Goal: Information Seeking & Learning: Learn about a topic

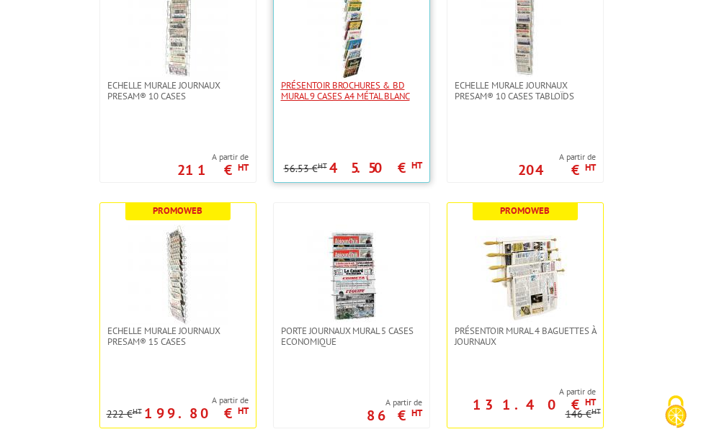
scroll to position [735, 0]
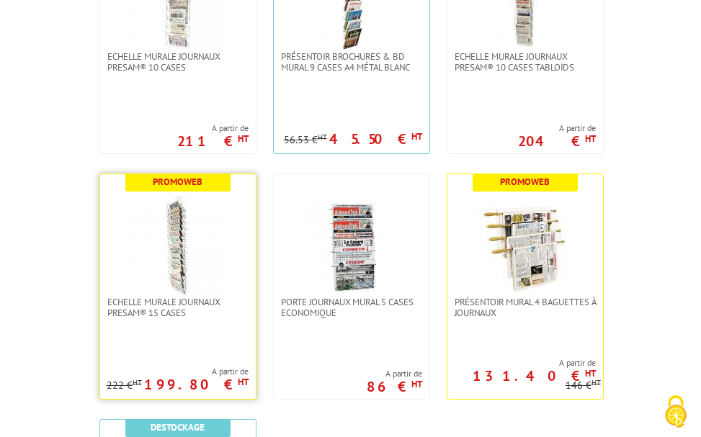
drag, startPoint x: 201, startPoint y: 327, endPoint x: 201, endPoint y: 318, distance: 8.6
click at [201, 319] on div "Promoweb Echelle murale journaux Presam® 15 cases A partir de 199.80 € HT 222 €…" at bounding box center [177, 287] width 157 height 226
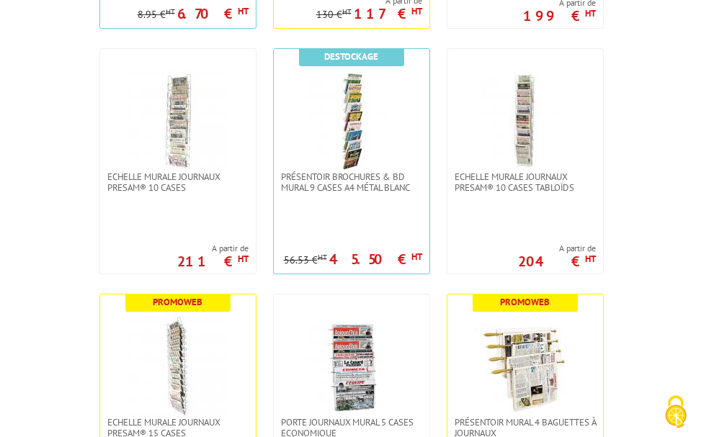
scroll to position [588, 0]
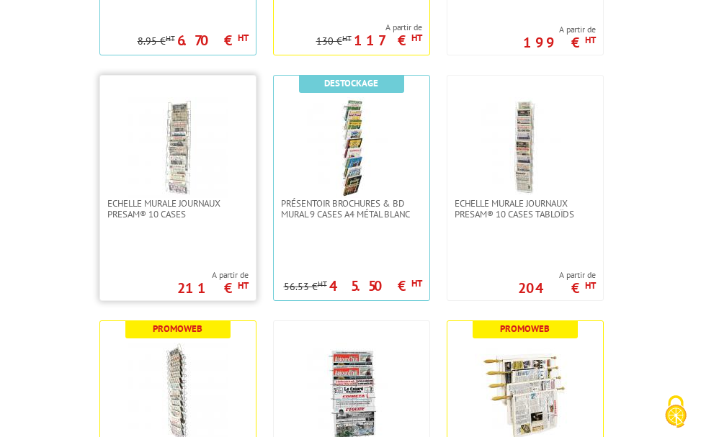
click at [142, 229] on div "Echelle murale journaux Presam® 10 cases A partir de 211 € HT" at bounding box center [177, 188] width 157 height 226
click at [145, 230] on div "Echelle murale journaux Presam® 10 cases A partir de 211 € HT" at bounding box center [177, 188] width 157 height 226
click at [219, 287] on li "Echelle murale journaux Presam® 10 cases A partir de 211 € HT" at bounding box center [173, 189] width 165 height 242
drag, startPoint x: 219, startPoint y: 249, endPoint x: 220, endPoint y: 257, distance: 8.8
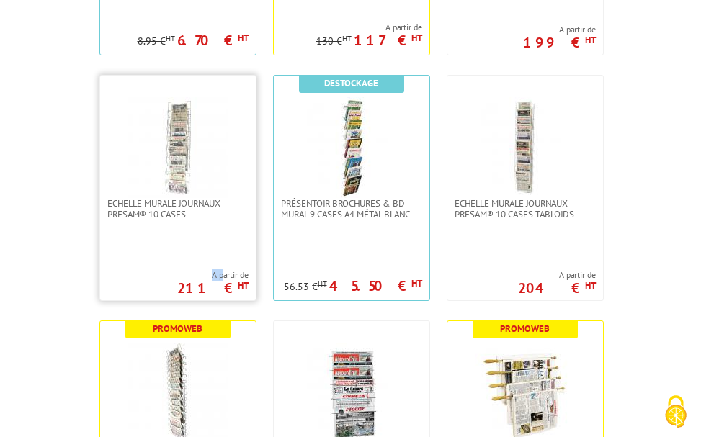
click at [220, 257] on div "Echelle murale journaux Presam® 10 cases A partir de 211 € HT" at bounding box center [177, 188] width 157 height 226
click at [221, 243] on div "Echelle murale journaux Presam® 10 cases A partir de 211 € HT" at bounding box center [177, 188] width 157 height 226
click at [215, 217] on div "Echelle murale journaux Presam® 10 cases A partir de 211 € HT" at bounding box center [177, 188] width 157 height 226
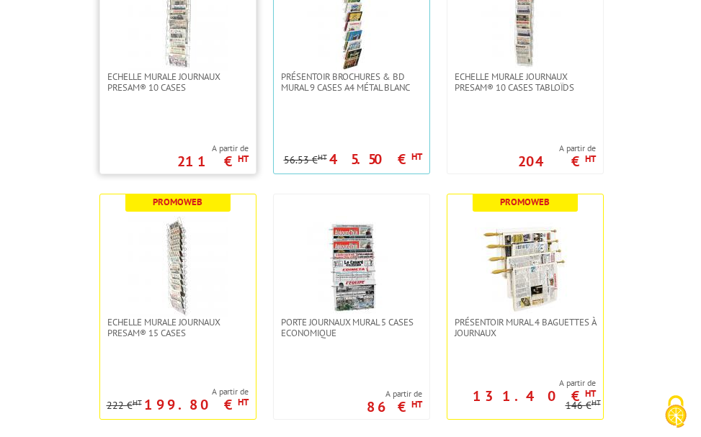
scroll to position [735, 0]
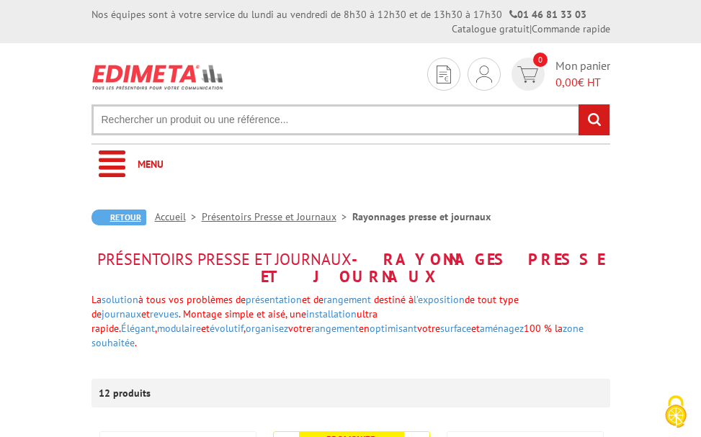
click at [111, 217] on link "Retour" at bounding box center [118, 218] width 55 height 16
click at [113, 215] on link "Retour" at bounding box center [118, 218] width 55 height 16
click at [114, 218] on link "Retour" at bounding box center [118, 218] width 55 height 16
click at [112, 172] on link "Menu" at bounding box center [350, 165] width 519 height 40
